Goal: Transaction & Acquisition: Purchase product/service

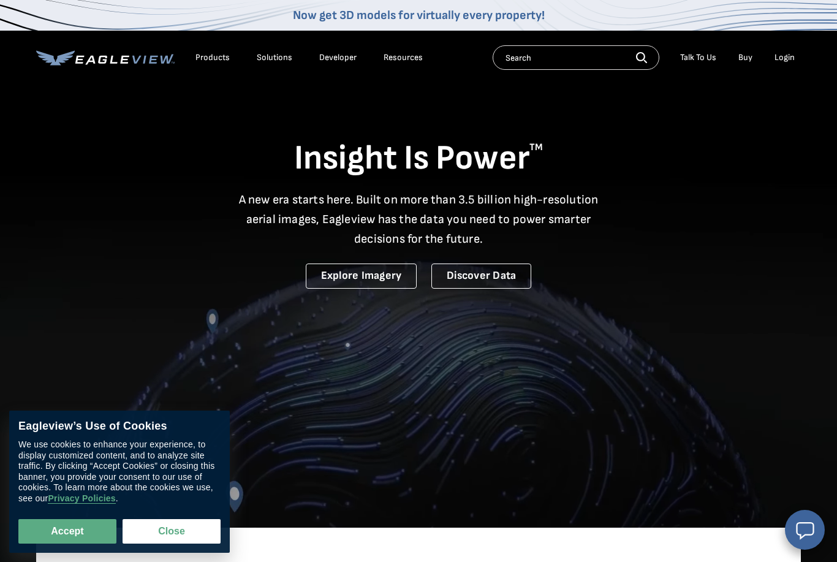
click at [794, 56] on div "Login" at bounding box center [784, 57] width 20 height 11
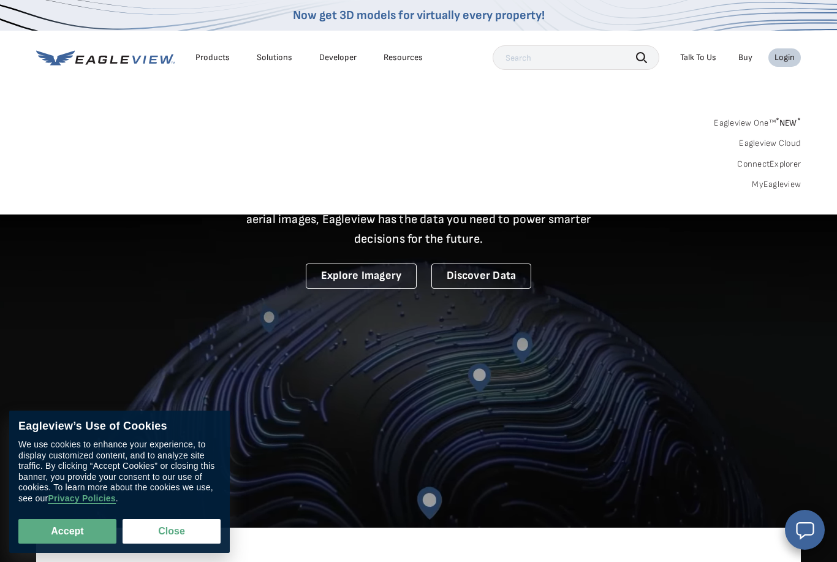
click at [785, 183] on link "MyEagleview" at bounding box center [776, 184] width 49 height 11
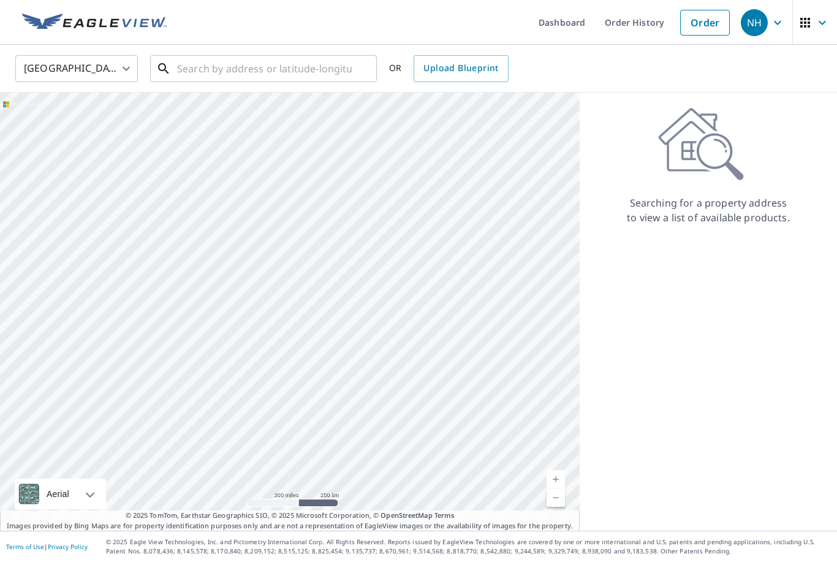
click at [241, 61] on input "text" at bounding box center [264, 68] width 175 height 34
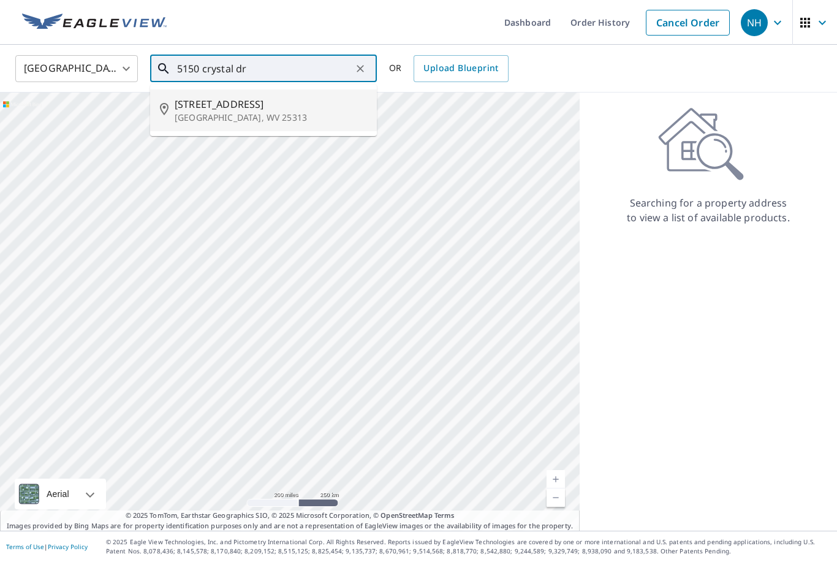
click at [282, 105] on span "5150 Crystal Dr" at bounding box center [271, 104] width 192 height 15
type input "5150 Crystal Dr Charleston, WV 25313"
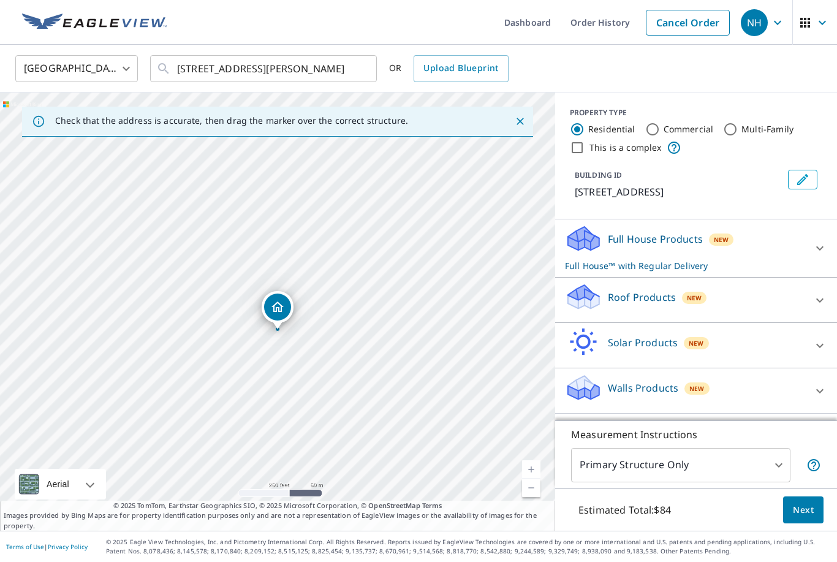
click at [532, 478] on link "Current Level 17, Zoom In" at bounding box center [531, 469] width 18 height 18
click at [532, 478] on link "Current Level 18, Zoom In" at bounding box center [531, 469] width 18 height 18
click at [535, 478] on link "Current Level 19, Zoom In" at bounding box center [531, 469] width 18 height 18
click at [821, 301] on icon at bounding box center [819, 300] width 15 height 15
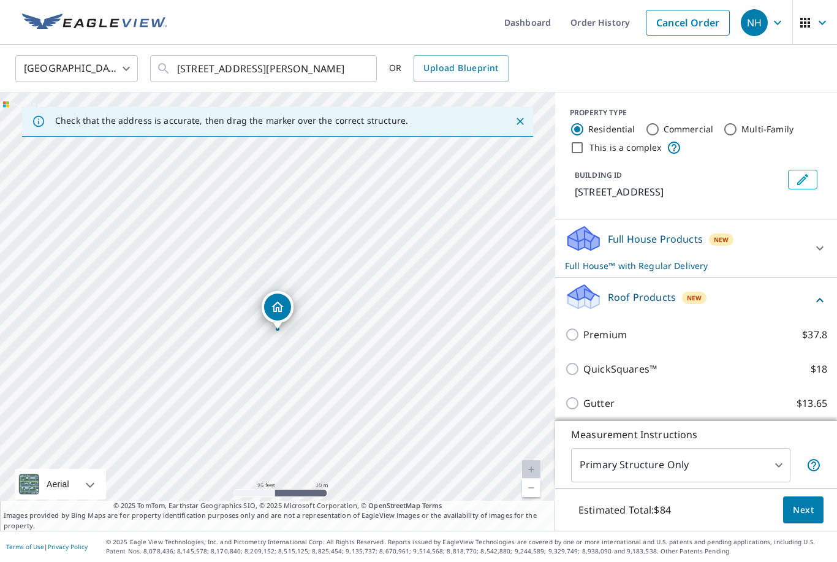
click at [579, 334] on input "Premium $37.8" at bounding box center [574, 334] width 18 height 15
checkbox input "true"
checkbox input "false"
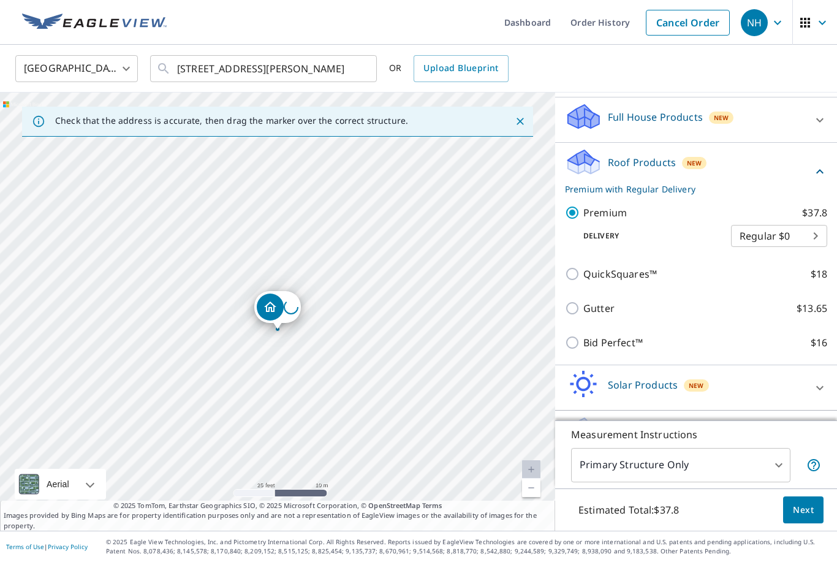
scroll to position [115, 0]
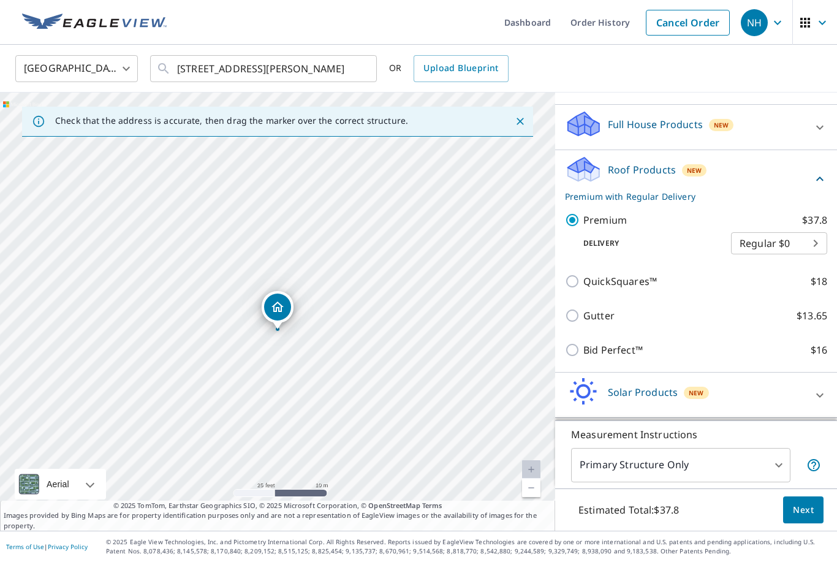
click at [812, 514] on span "Next" at bounding box center [803, 509] width 21 height 15
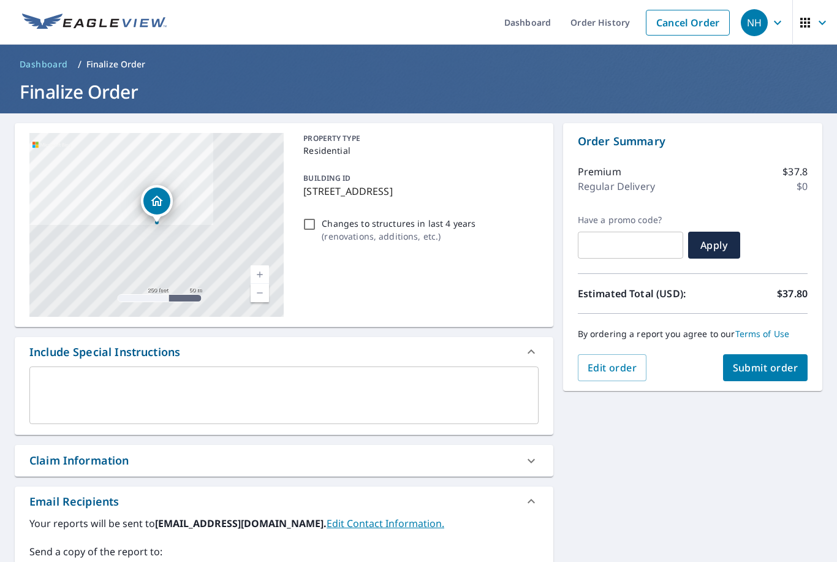
click at [787, 361] on span "Submit order" at bounding box center [766, 367] width 66 height 13
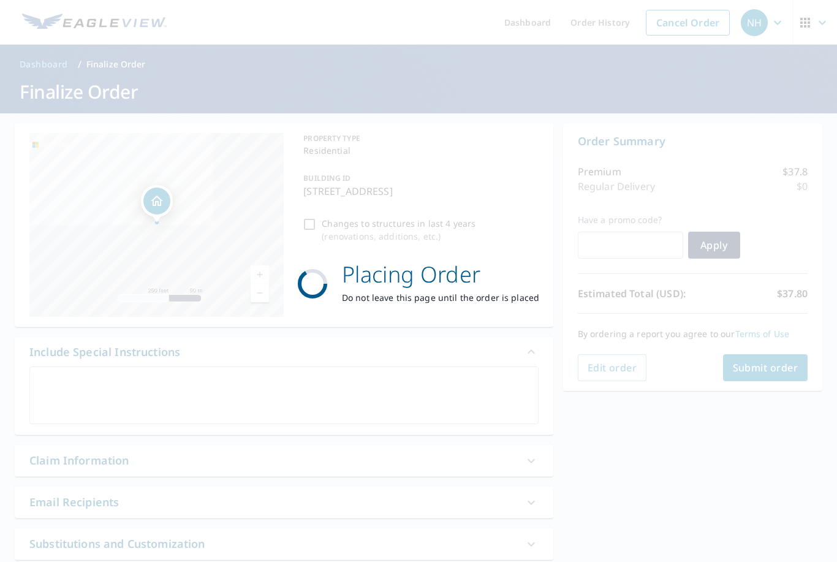
checkbox input "true"
